Goal: Book appointment/travel/reservation

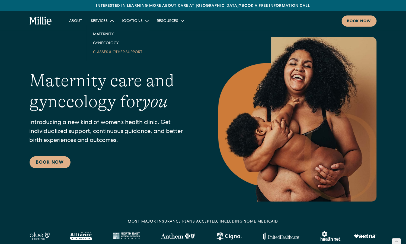
click at [111, 55] on link "Classes & Other Support" at bounding box center [118, 51] width 58 height 9
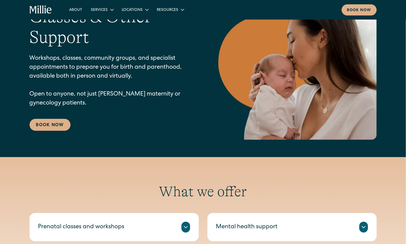
scroll to position [40, 0]
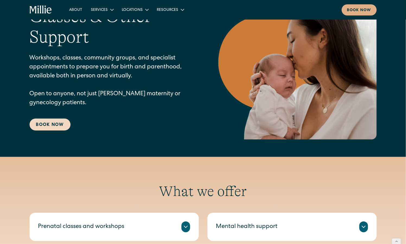
click at [37, 129] on link "Book Now" at bounding box center [50, 125] width 41 height 12
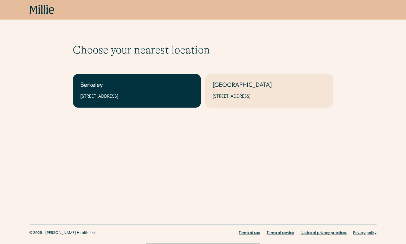
click at [146, 100] on link "Berkeley [STREET_ADDRESS]" at bounding box center [137, 91] width 128 height 34
click at [124, 105] on link "Berkeley [STREET_ADDRESS]" at bounding box center [137, 91] width 128 height 34
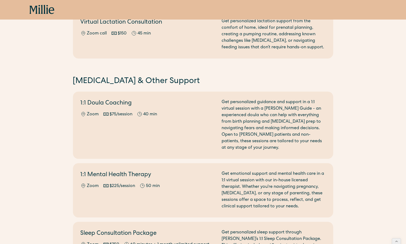
scroll to position [410, 0]
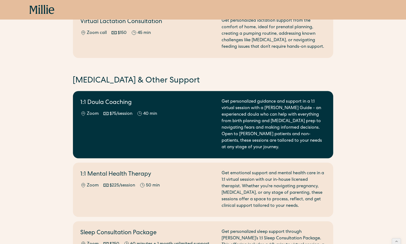
click at [187, 125] on div "1:1 Doula Coaching Zoom $75/session 40 min" at bounding box center [148, 124] width 135 height 52
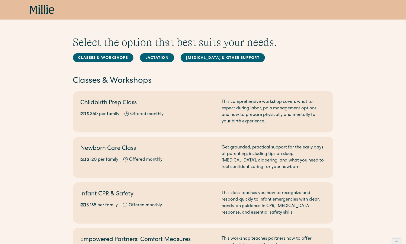
scroll to position [0, 0]
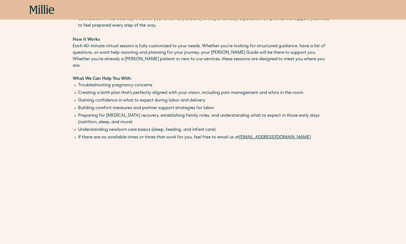
scroll to position [177, 0]
